Goal: Task Accomplishment & Management: Manage account settings

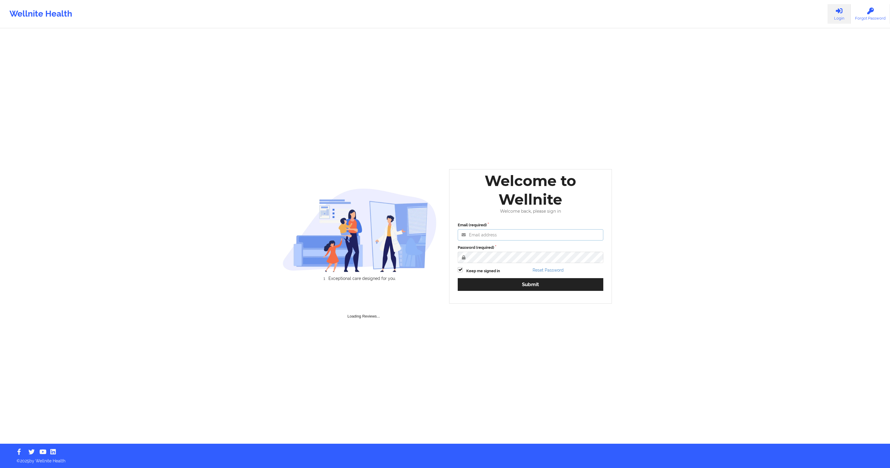
click at [475, 235] on input "Email (required)" at bounding box center [531, 234] width 146 height 11
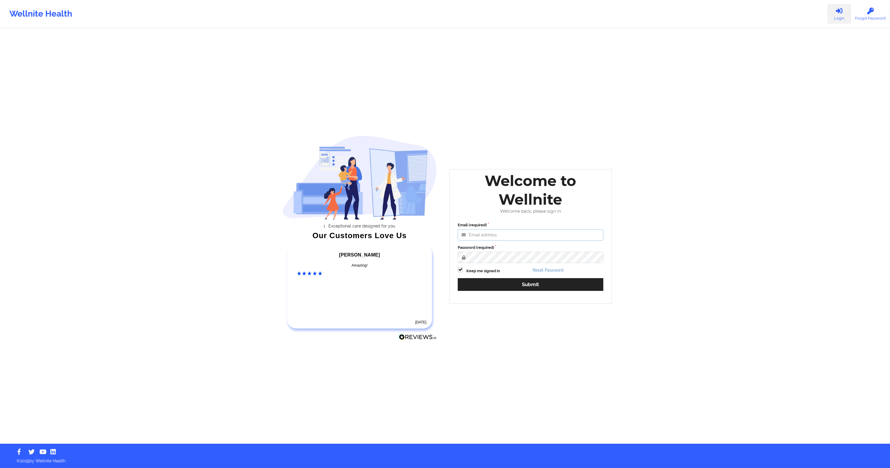
click at [493, 234] on input "Email (required)" at bounding box center [531, 234] width 146 height 11
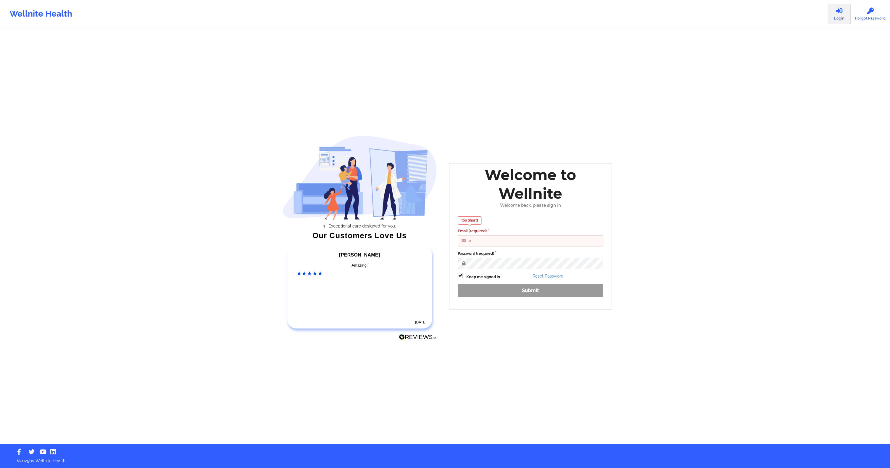
type input "[EMAIL_ADDRESS][DOMAIN_NAME]"
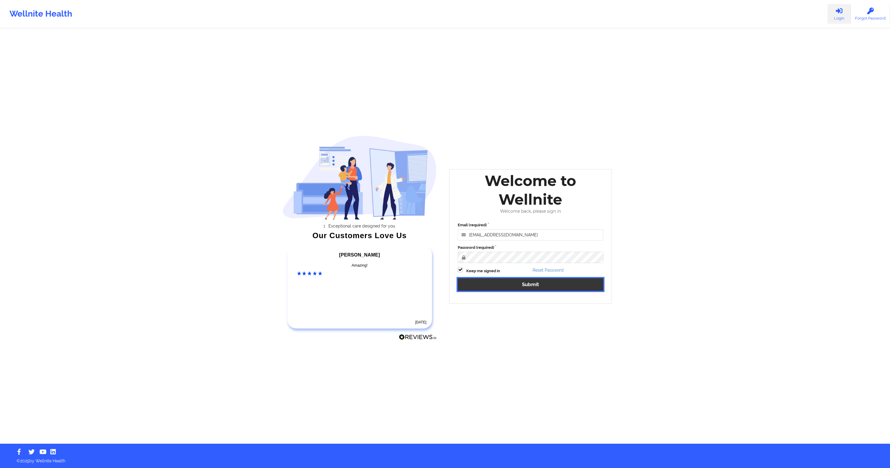
click at [508, 287] on button "Submit" at bounding box center [531, 284] width 146 height 13
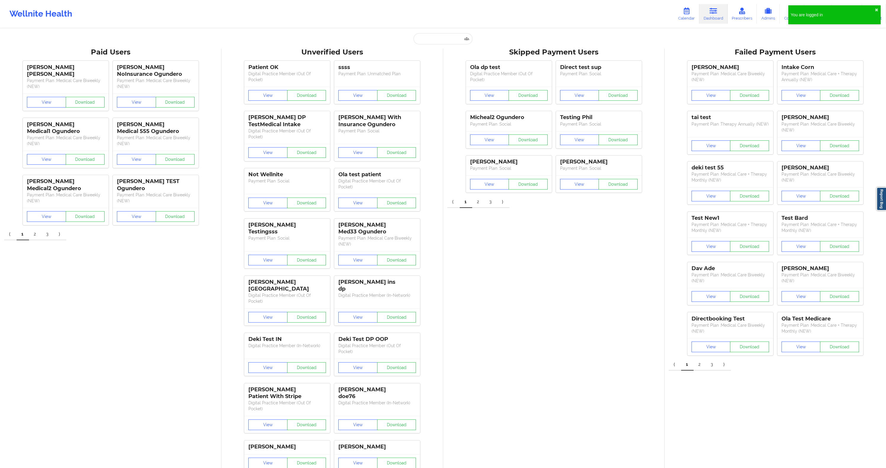
click at [878, 7] on div "You are logged in ✖︎" at bounding box center [834, 14] width 92 height 19
click at [811, 10] on link "Therapists" at bounding box center [818, 14] width 28 height 20
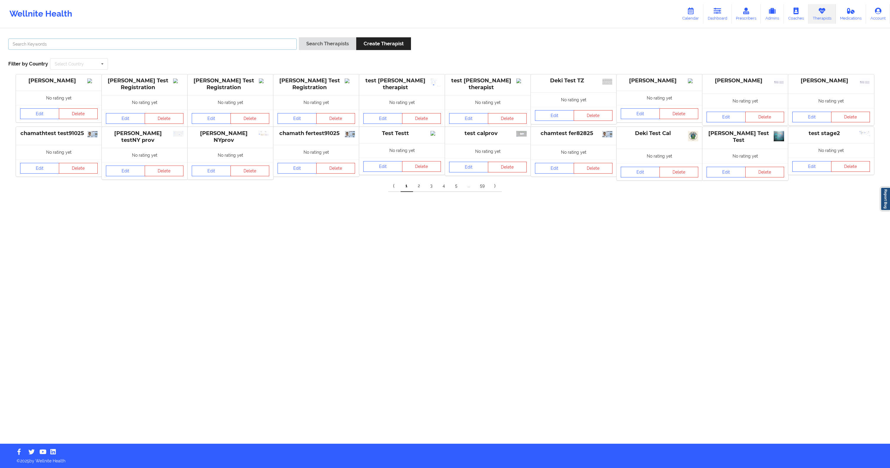
click at [224, 45] on input "text" at bounding box center [152, 43] width 289 height 11
type input "deki test stage"
click at [336, 45] on button "Search Therapists" at bounding box center [327, 43] width 57 height 13
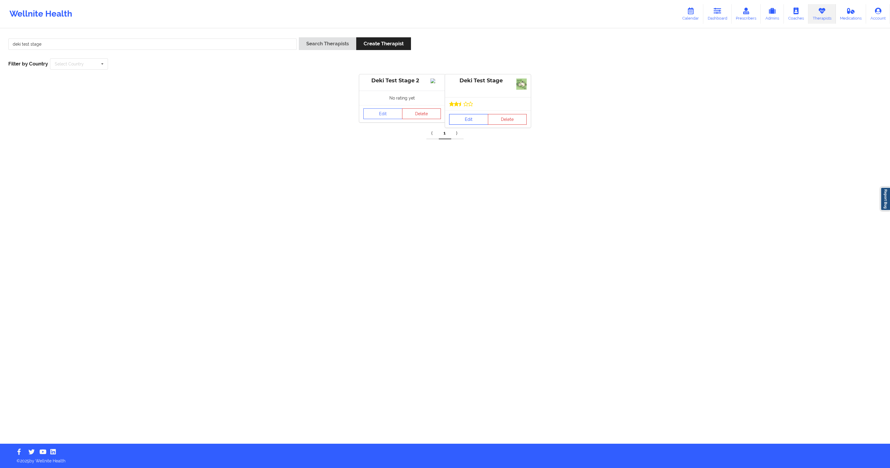
click at [477, 122] on link "Edit" at bounding box center [468, 119] width 39 height 11
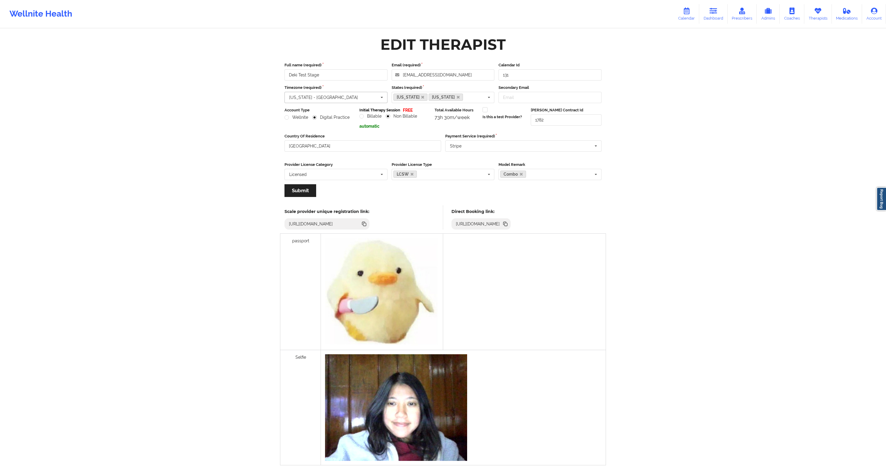
click at [313, 97] on div "[US_STATE] - [GEOGRAPHIC_DATA]" at bounding box center [323, 97] width 69 height 4
type input "los"
click at [321, 117] on div "05:50 am (GMT -0800)" at bounding box center [335, 119] width 93 height 5
click at [307, 189] on button "Submit" at bounding box center [300, 190] width 32 height 13
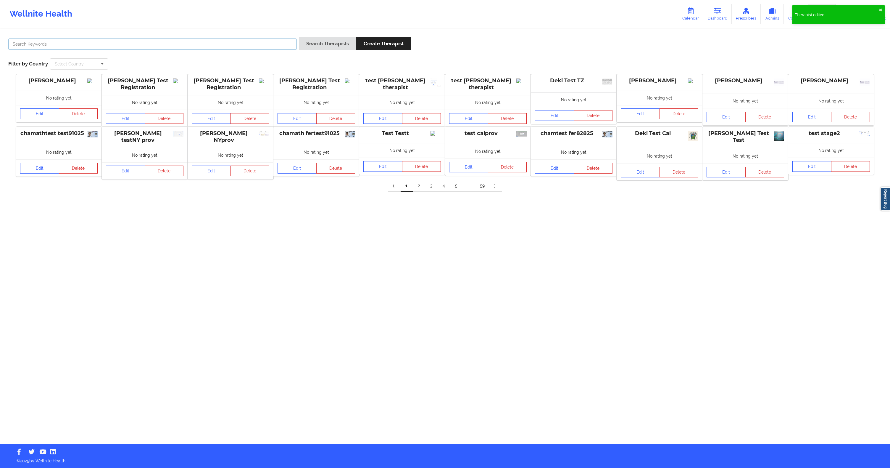
click at [152, 42] on input "text" at bounding box center [152, 43] width 289 height 11
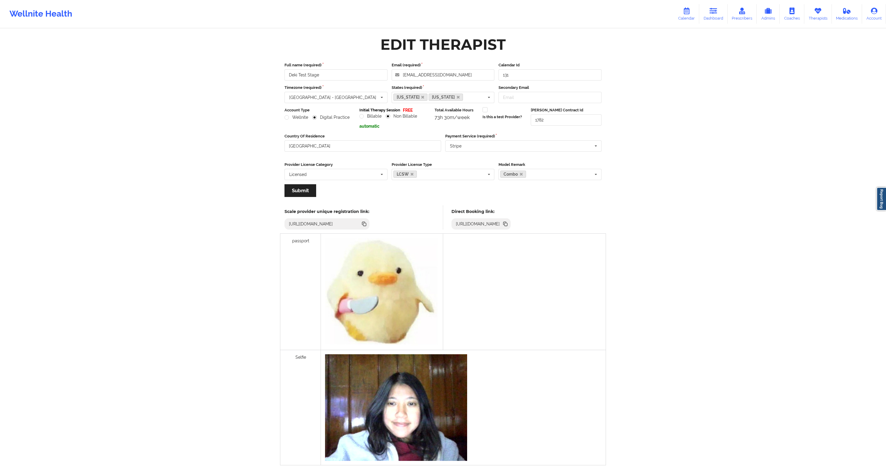
click at [666, 68] on div "Wellnite Health Calendar Dashboard Prescribers Admins Coaches Therapists Medica…" at bounding box center [443, 238] width 886 height 477
